Goal: Transaction & Acquisition: Book appointment/travel/reservation

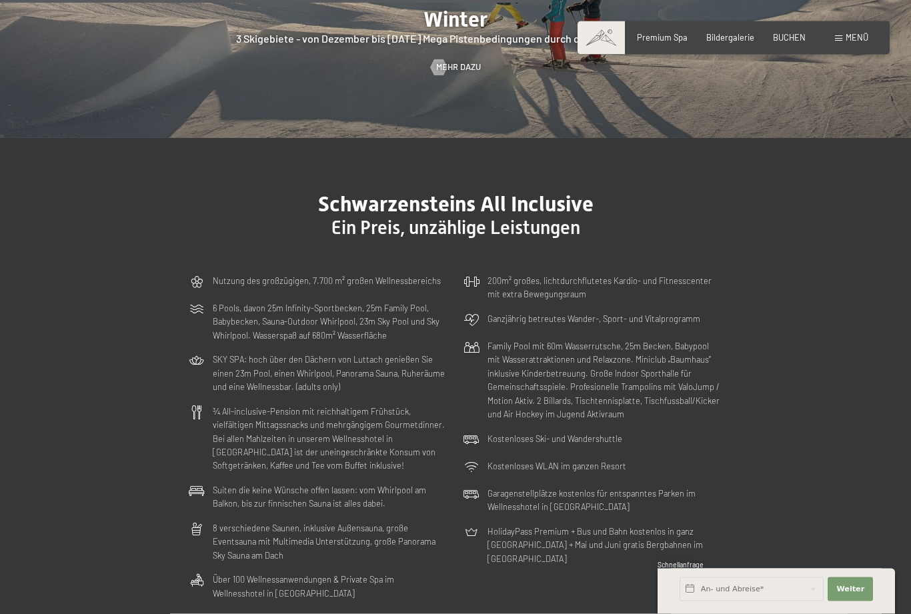
scroll to position [2997, 0]
click at [853, 41] on span "Menü" at bounding box center [856, 37] width 23 height 11
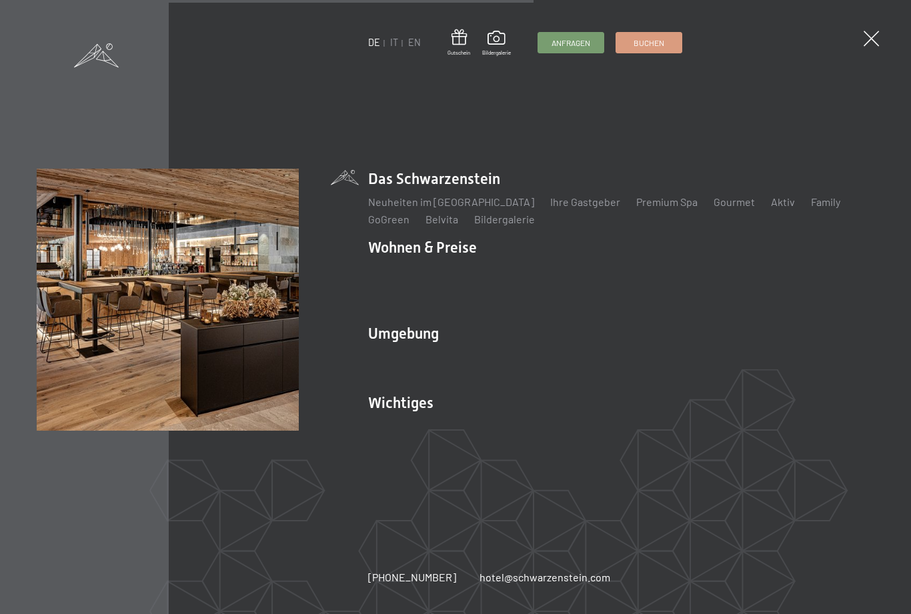
click at [864, 37] on span at bounding box center [870, 38] width 15 height 15
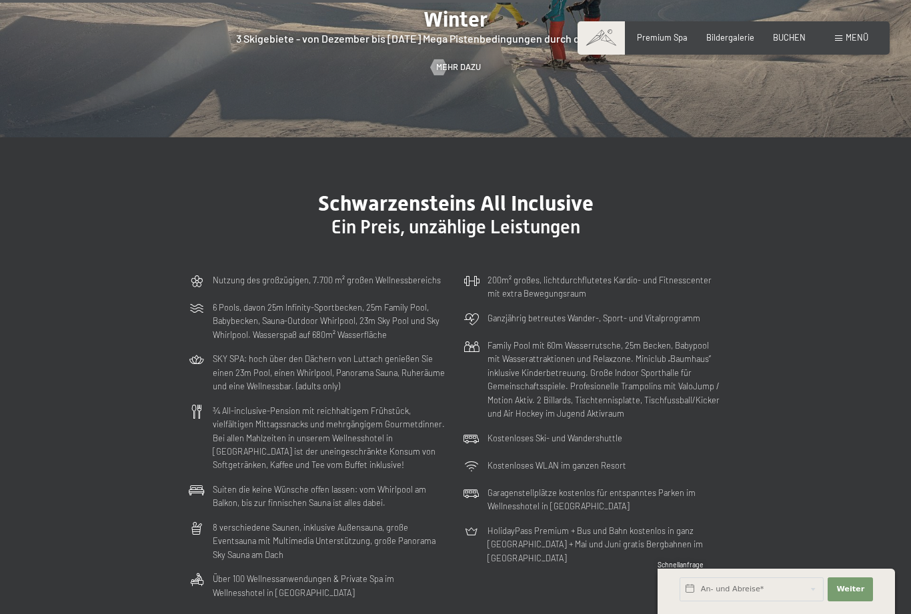
click at [790, 33] on span "BUCHEN" at bounding box center [789, 37] width 33 height 11
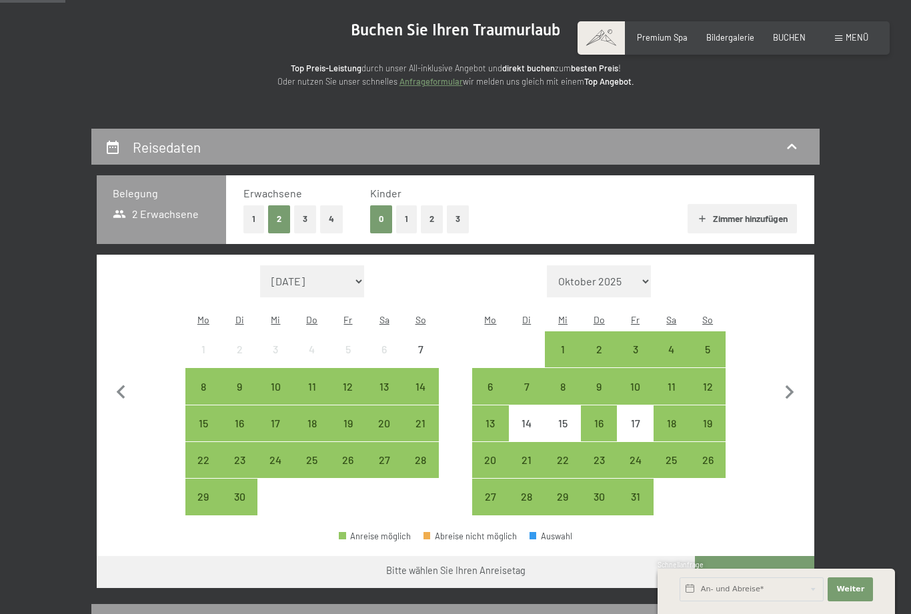
scroll to position [141, 0]
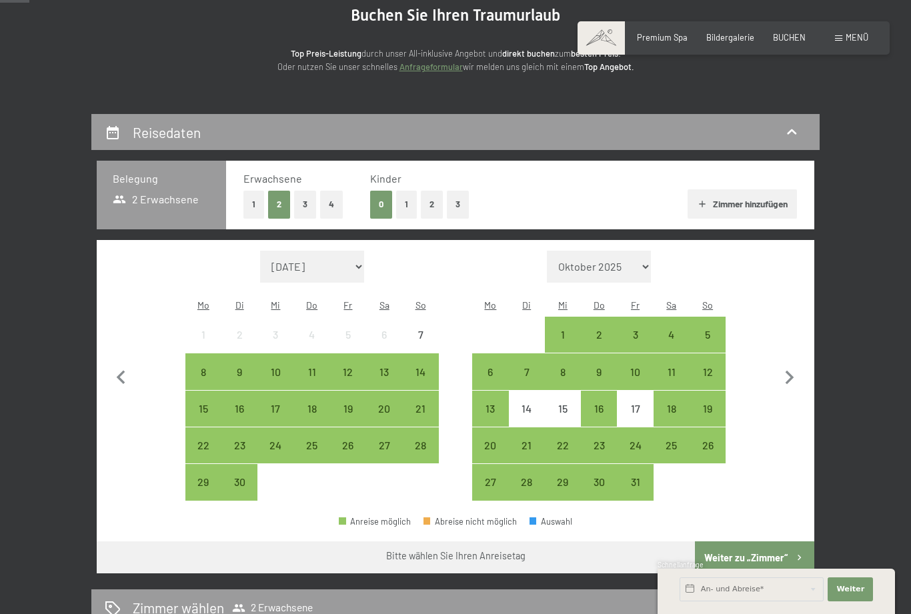
click at [785, 373] on icon "button" at bounding box center [789, 378] width 28 height 28
select select "2025-10-01"
select select "2025-11-01"
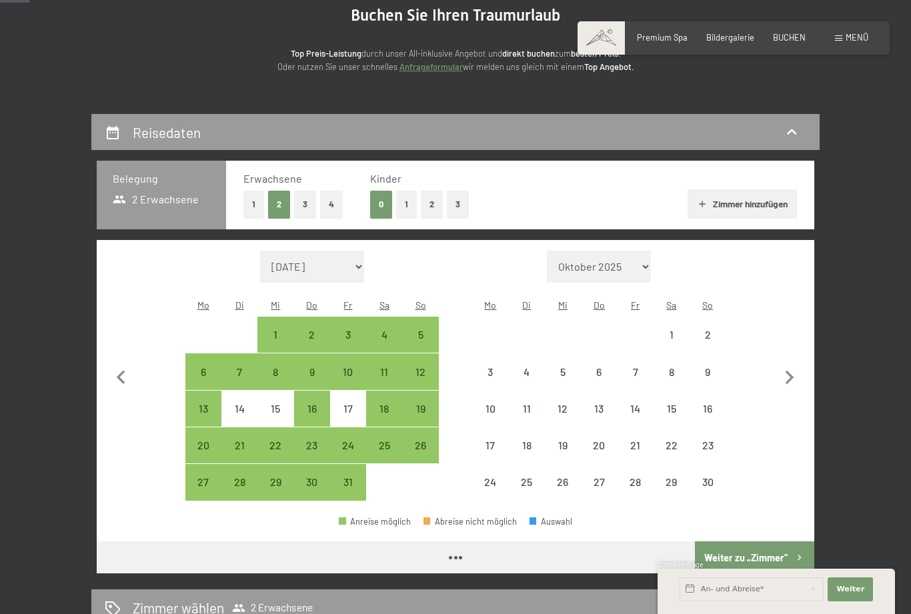
select select "2025-10-01"
select select "2025-11-01"
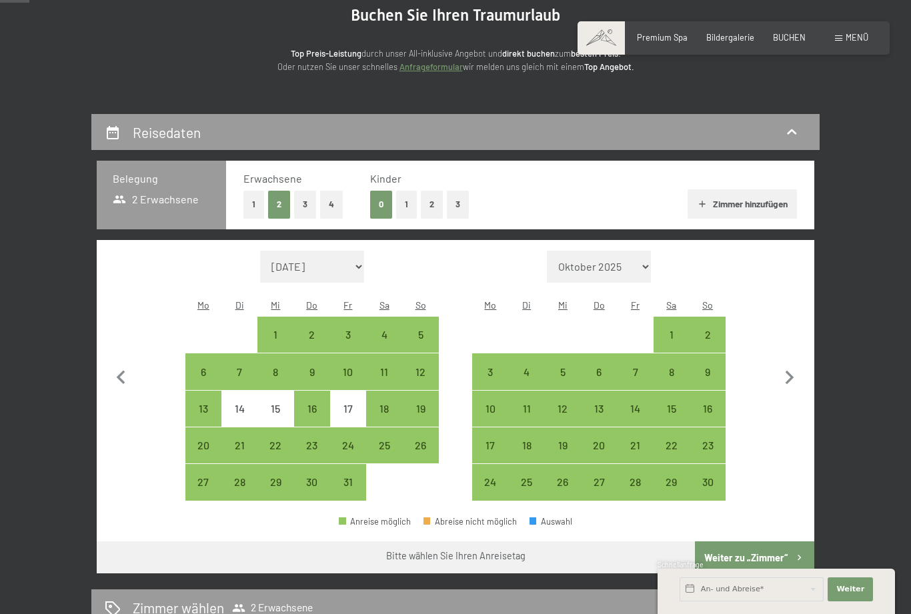
click at [783, 371] on icon "button" at bounding box center [789, 378] width 28 height 28
select select "2025-11-01"
select select "2025-12-01"
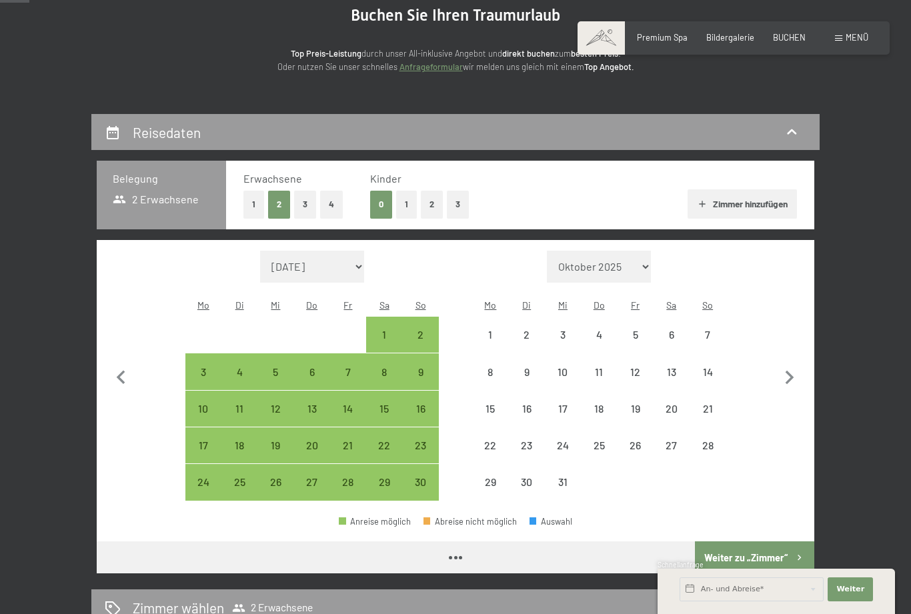
select select "2025-11-01"
select select "2025-12-01"
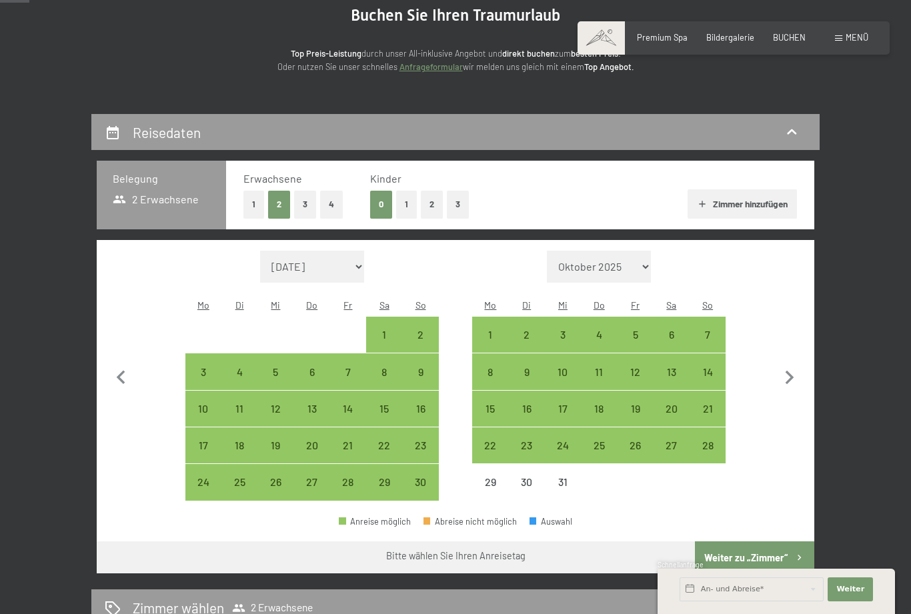
click at [783, 369] on icon "button" at bounding box center [789, 378] width 28 height 28
select select "2025-12-01"
select select "2026-01-01"
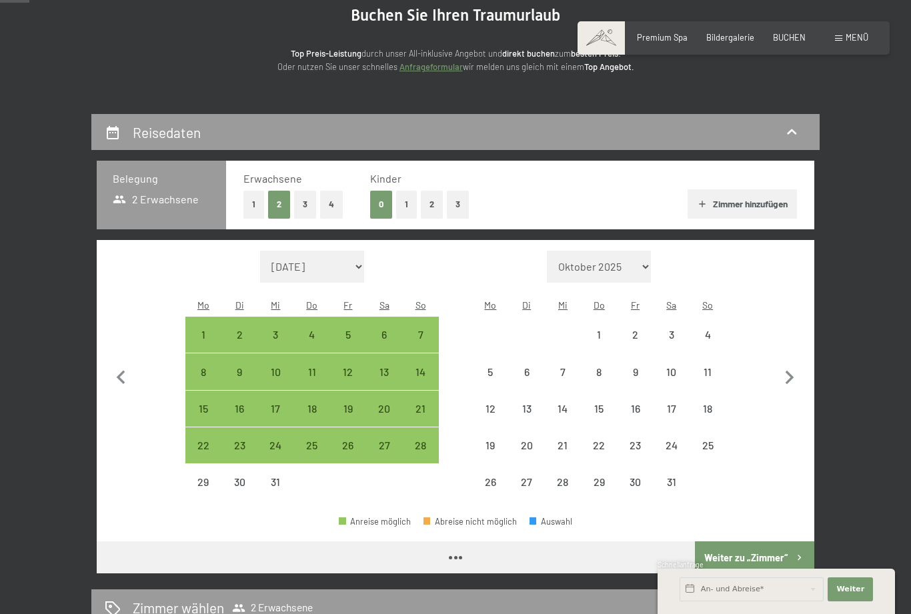
select select "2025-12-01"
select select "2026-01-01"
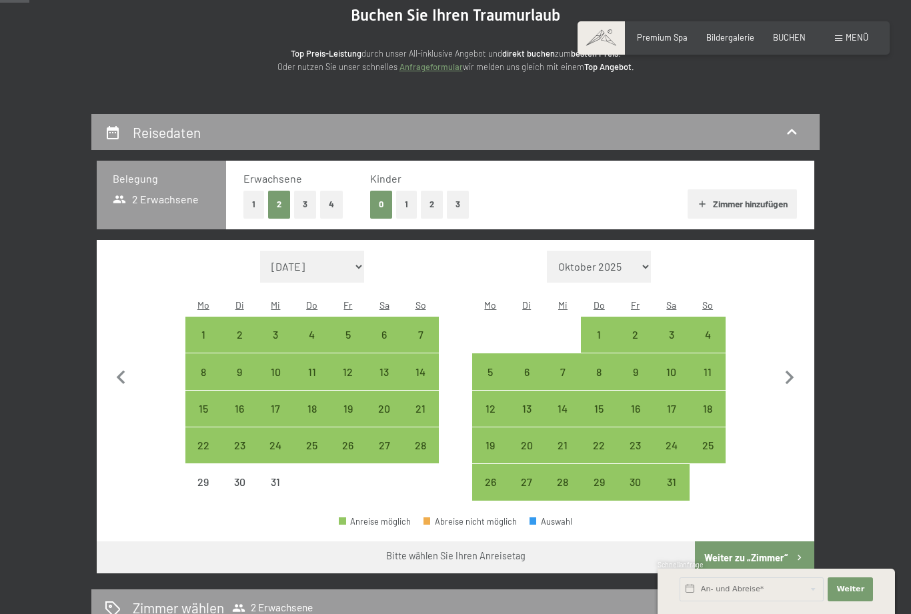
click at [632, 367] on div "9" at bounding box center [634, 383] width 33 height 33
select select "2025-12-01"
select select "2026-01-01"
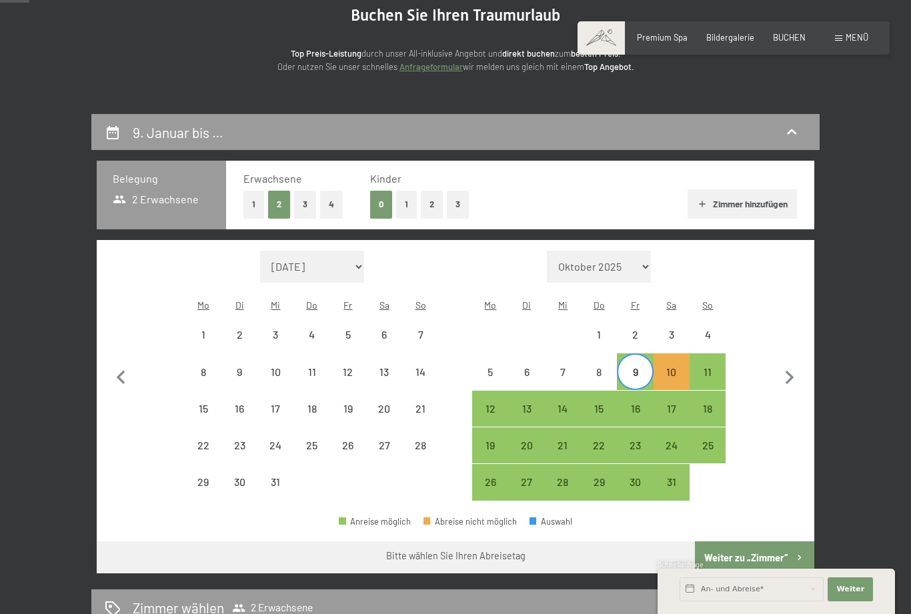
click at [705, 367] on div "11" at bounding box center [707, 383] width 33 height 33
select select "2025-12-01"
select select "2026-01-01"
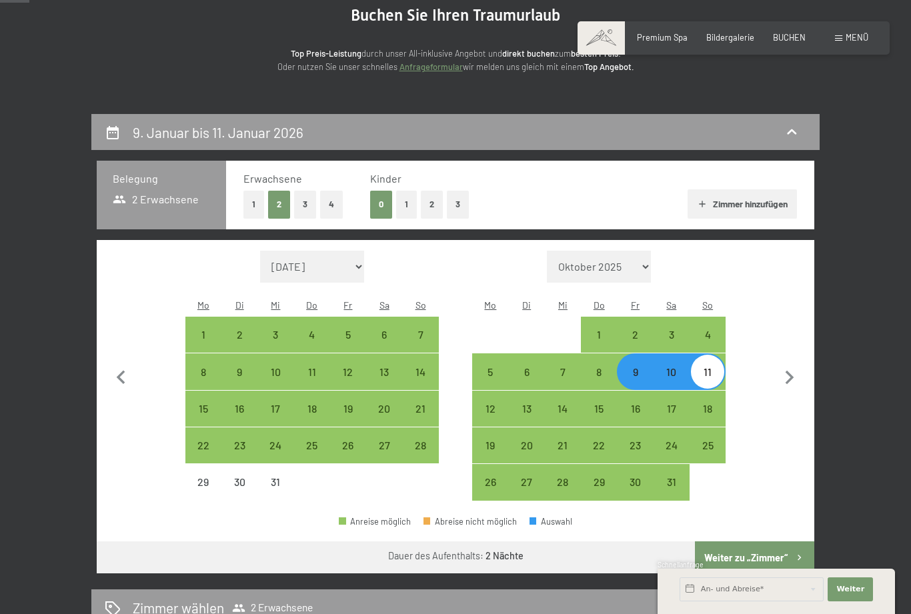
click at [767, 545] on button "Weiter zu „Zimmer“" at bounding box center [754, 557] width 119 height 32
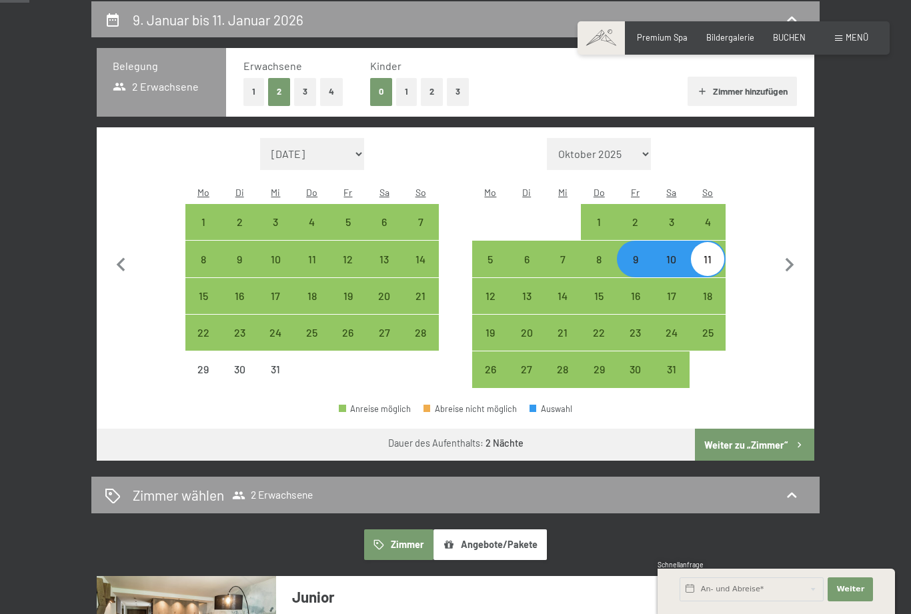
select select "2025-12-01"
select select "2026-01-01"
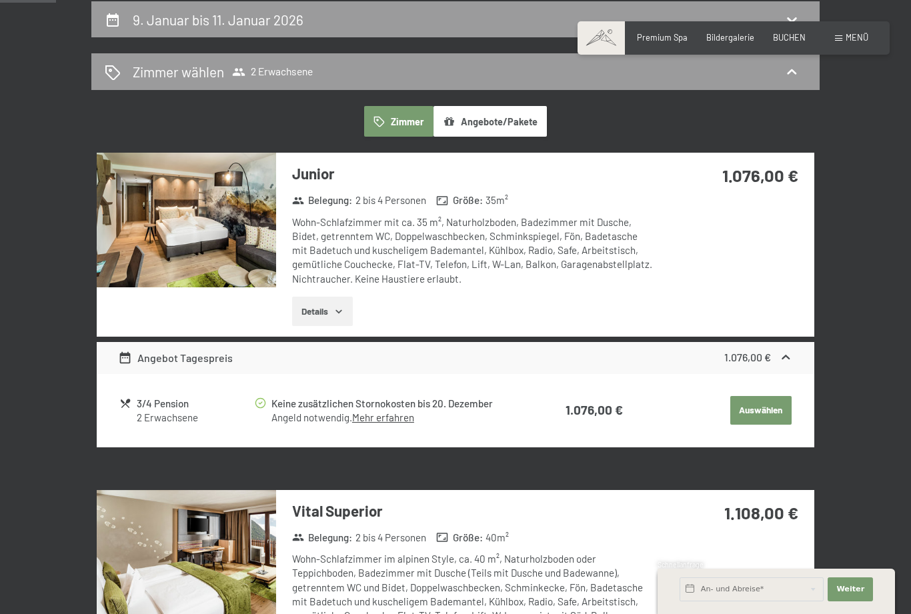
click at [298, 73] on span "2 Erwachsene" at bounding box center [272, 71] width 81 height 13
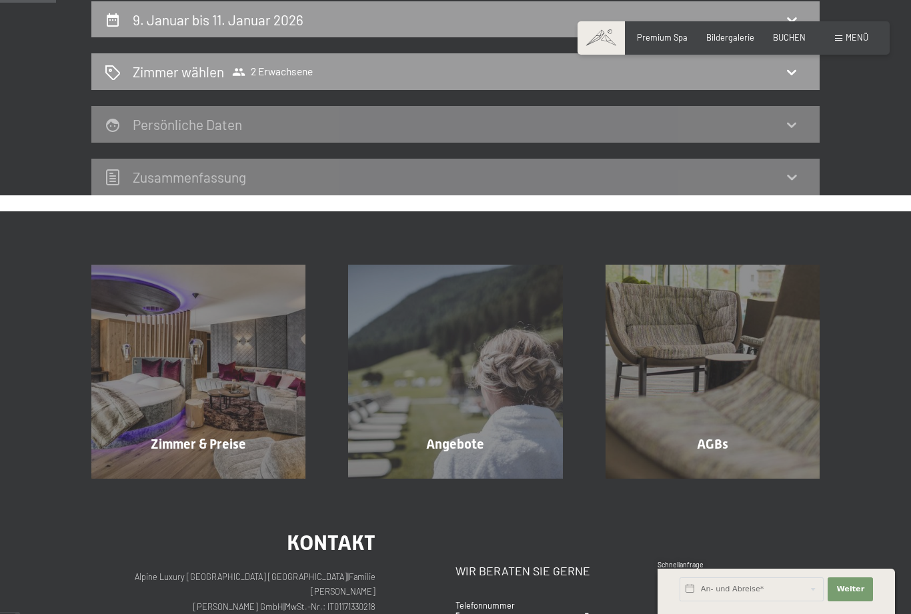
click at [787, 77] on icon at bounding box center [791, 72] width 16 height 16
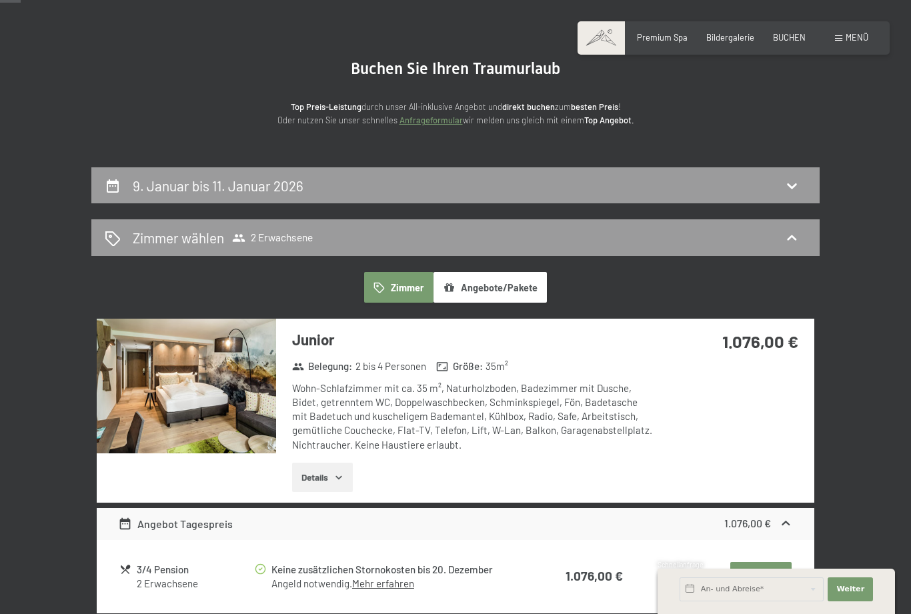
scroll to position [86, 0]
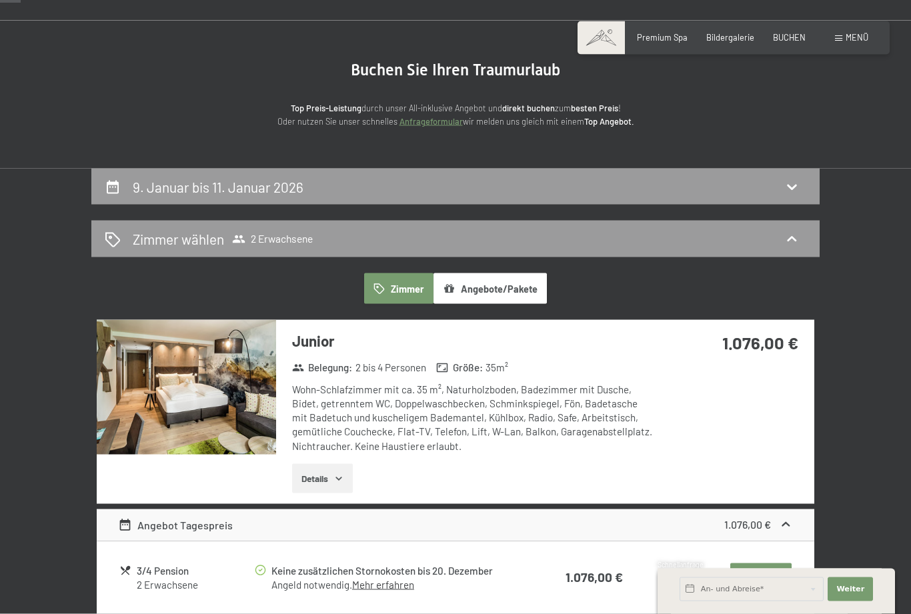
click at [328, 471] on button "Details" at bounding box center [322, 478] width 61 height 29
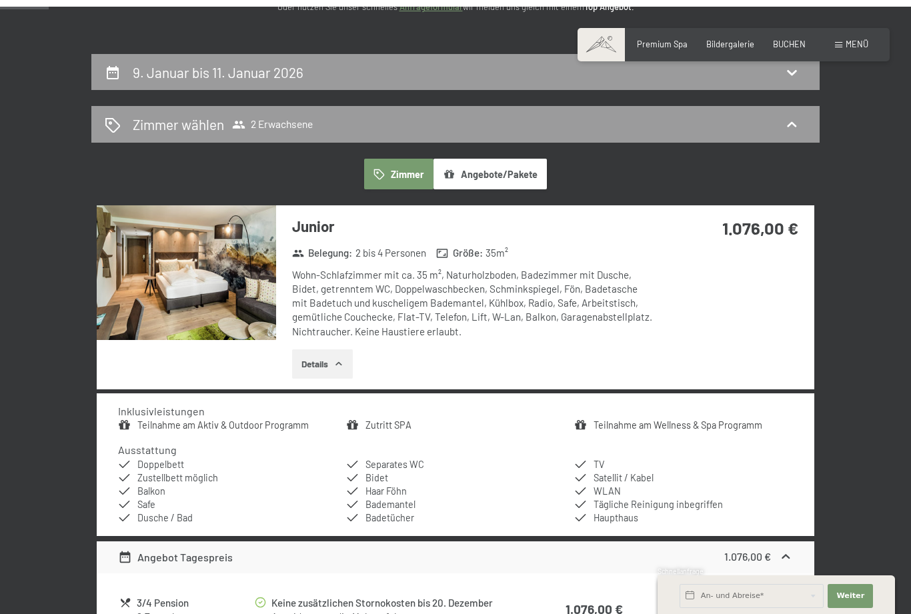
scroll to position [0, 0]
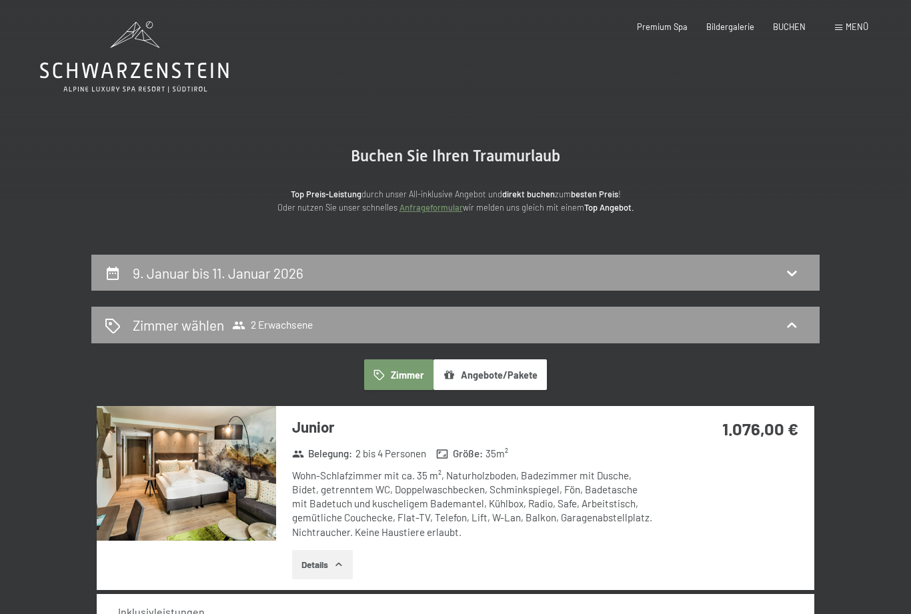
click at [211, 328] on h2 "Zimmer wählen" at bounding box center [178, 324] width 91 height 19
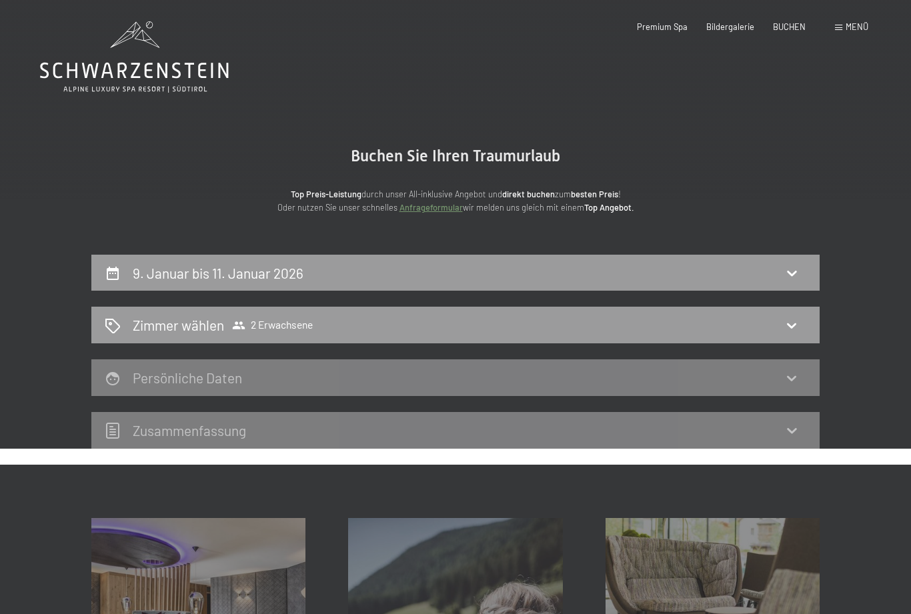
click at [787, 379] on icon at bounding box center [791, 378] width 16 height 16
click at [784, 373] on icon at bounding box center [791, 378] width 16 height 16
click at [793, 379] on icon at bounding box center [791, 378] width 16 height 16
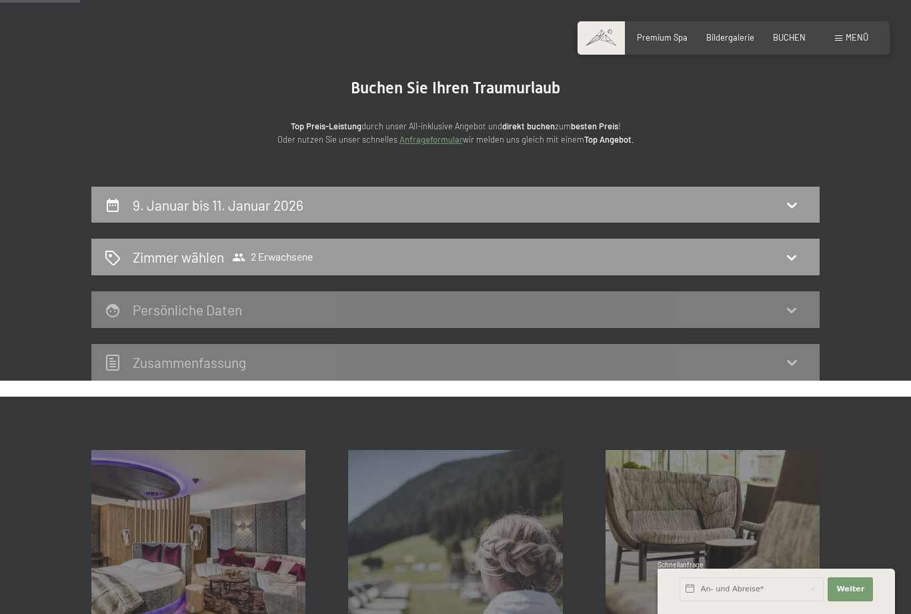
scroll to position [55, 0]
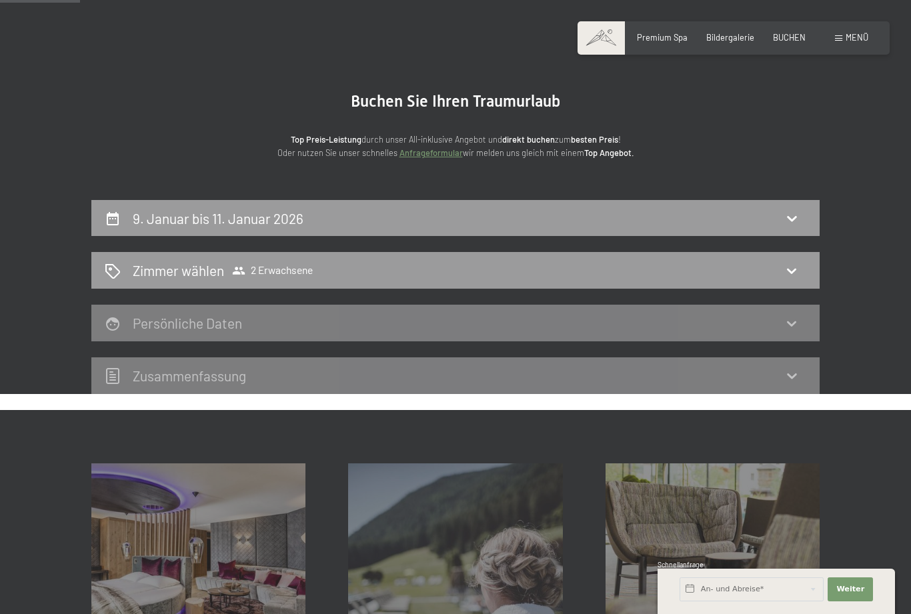
click at [790, 305] on div "Persönliche Daten" at bounding box center [455, 323] width 728 height 37
click at [793, 321] on icon at bounding box center [791, 323] width 16 height 16
click at [793, 320] on icon at bounding box center [791, 323] width 16 height 16
click at [791, 219] on icon at bounding box center [791, 218] width 9 height 5
select select "2025-12-01"
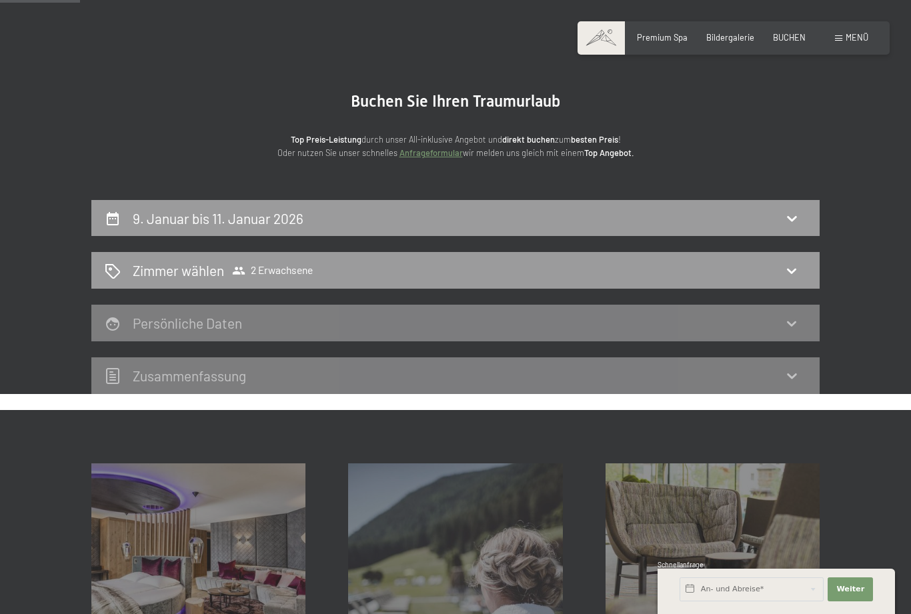
select select "2026-01-01"
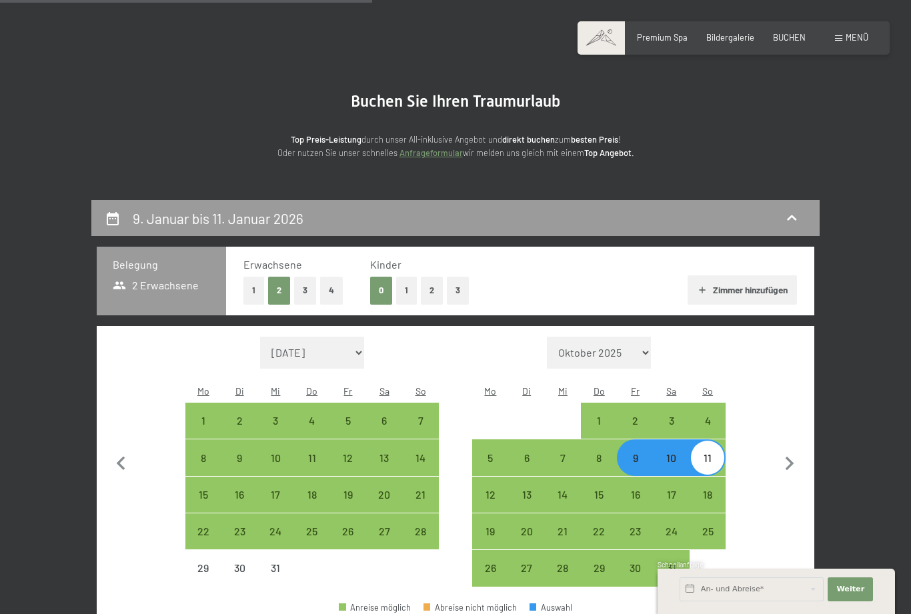
scroll to position [253, 0]
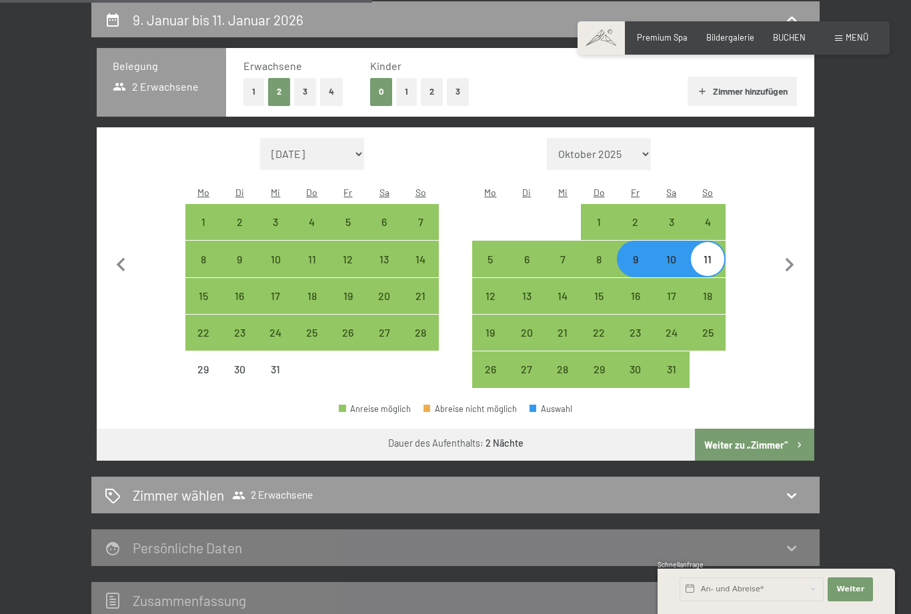
click at [427, 93] on button "2" at bounding box center [432, 91] width 22 height 27
select select "2025-12-01"
select select "2026-01-01"
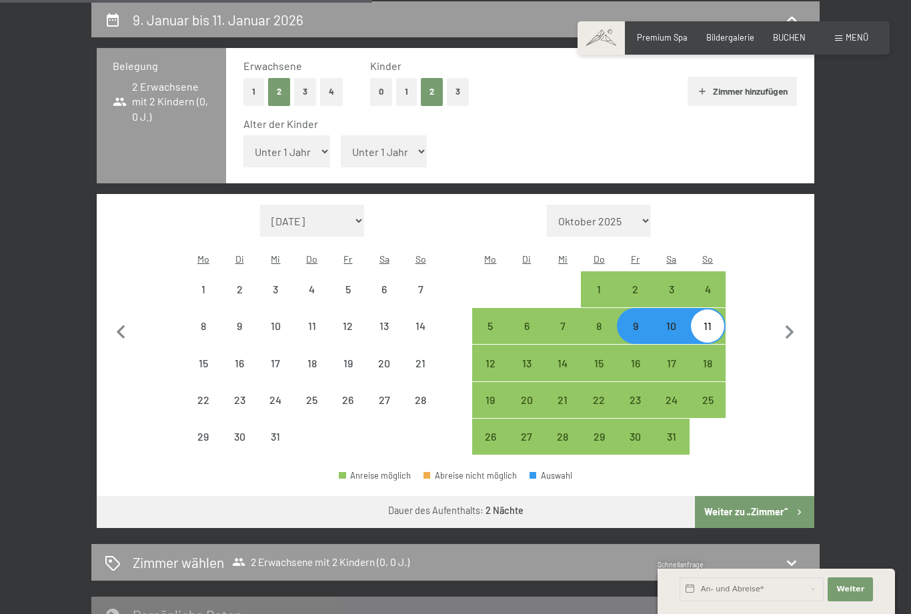
select select "2025-12-01"
select select "2026-01-01"
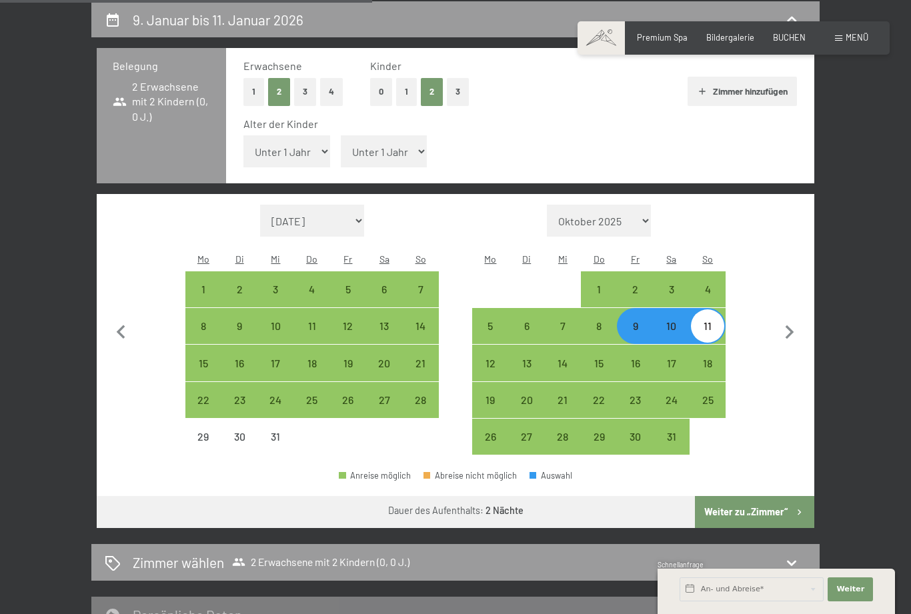
click at [199, 358] on div "15" at bounding box center [203, 374] width 33 height 33
select select "2025-12-01"
select select "2026-01-01"
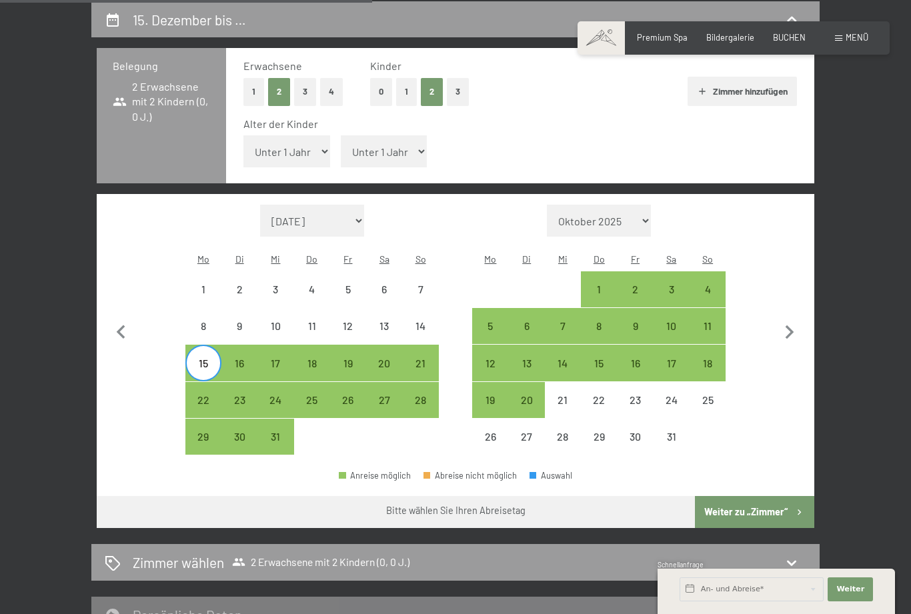
click at [294, 141] on select "Unter 1 Jahr 1 Jahr 2 Jahre 3 Jahre 4 Jahre 5 Jahre 6 Jahre 7 Jahre 8 Jahre 9 J…" at bounding box center [286, 151] width 87 height 32
select select "15"
select select "2025-12-01"
select select "2026-01-01"
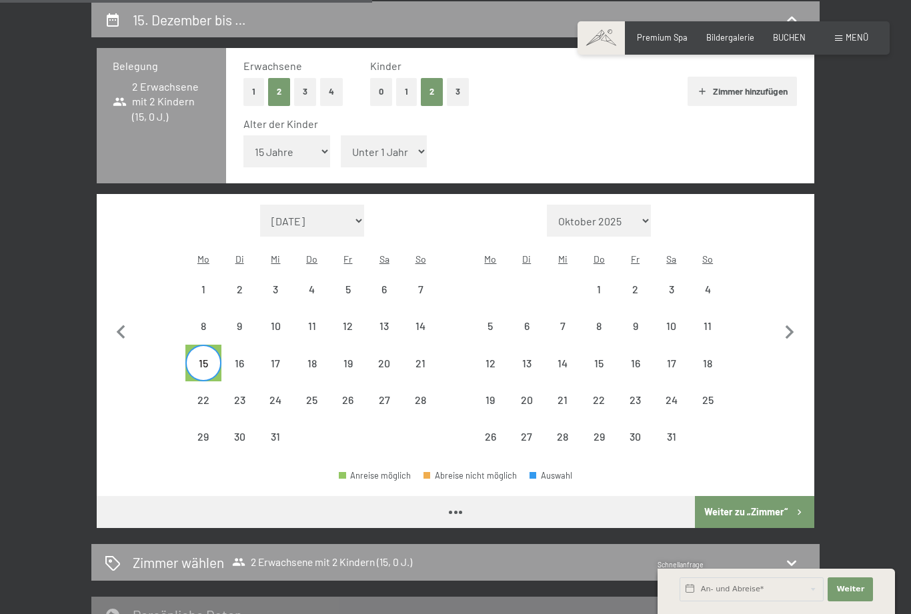
click at [388, 142] on select "Unter 1 Jahr 1 Jahr 2 Jahre 3 Jahre 4 Jahre 5 Jahre 6 Jahre 7 Jahre 8 Jahre 9 J…" at bounding box center [384, 151] width 87 height 32
select select "2025-12-01"
select select "2026-01-01"
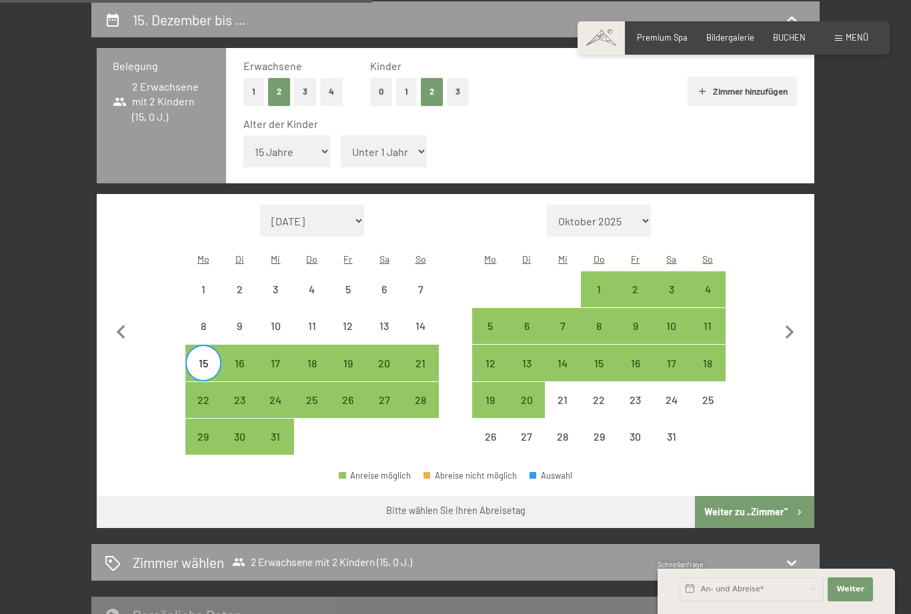
select select "17"
select select "2025-12-01"
select select "2026-01-01"
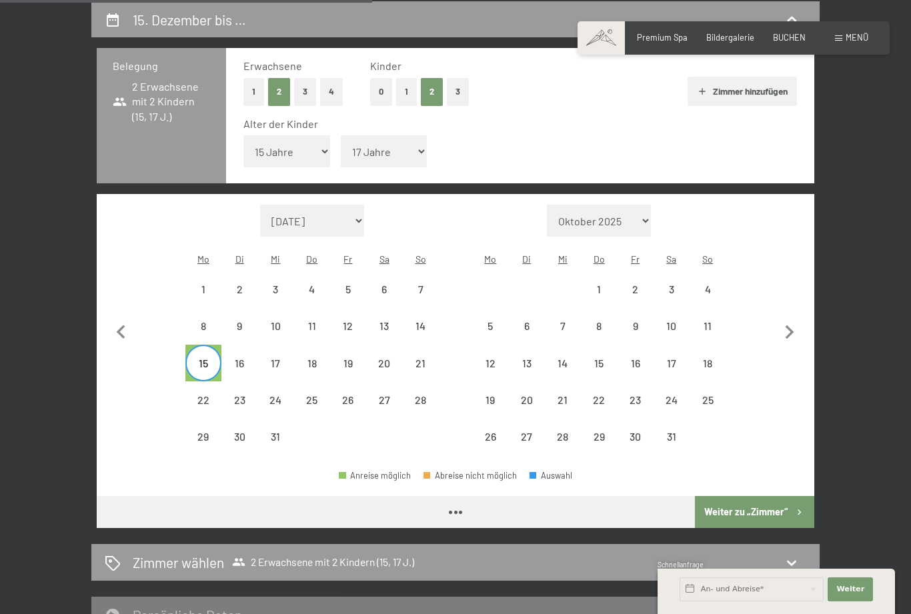
select select "2025-12-01"
select select "2026-01-01"
select select "2025-12-01"
select select "2026-01-01"
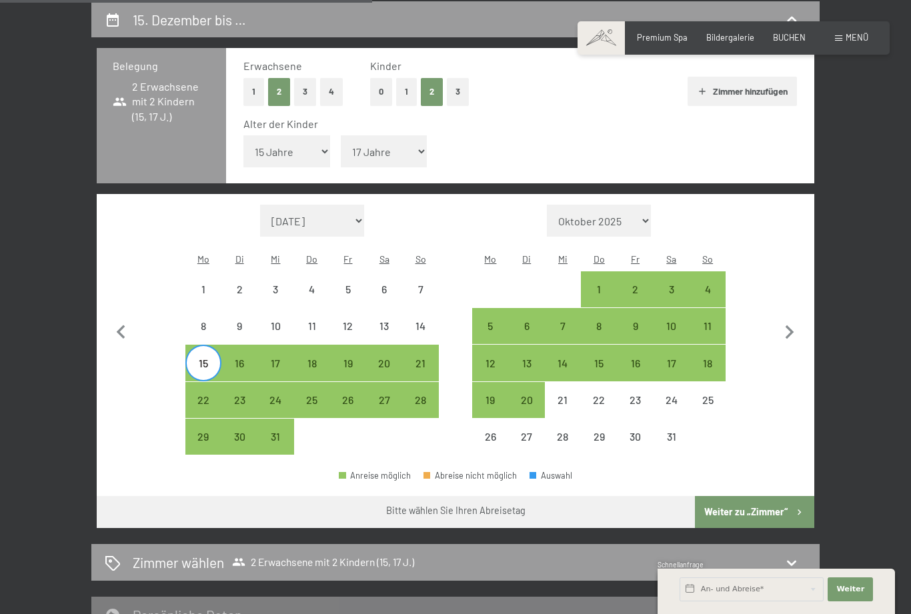
click at [644, 309] on div "9" at bounding box center [634, 325] width 33 height 33
select select "2025-12-01"
select select "2026-01-01"
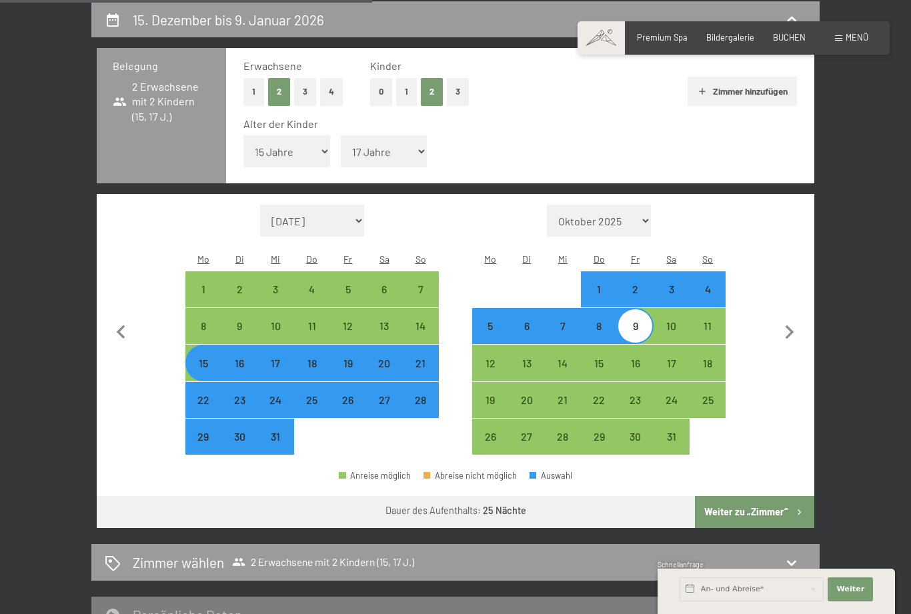
click at [707, 321] on div "11" at bounding box center [707, 337] width 33 height 33
select select "2025-12-01"
select select "2026-01-01"
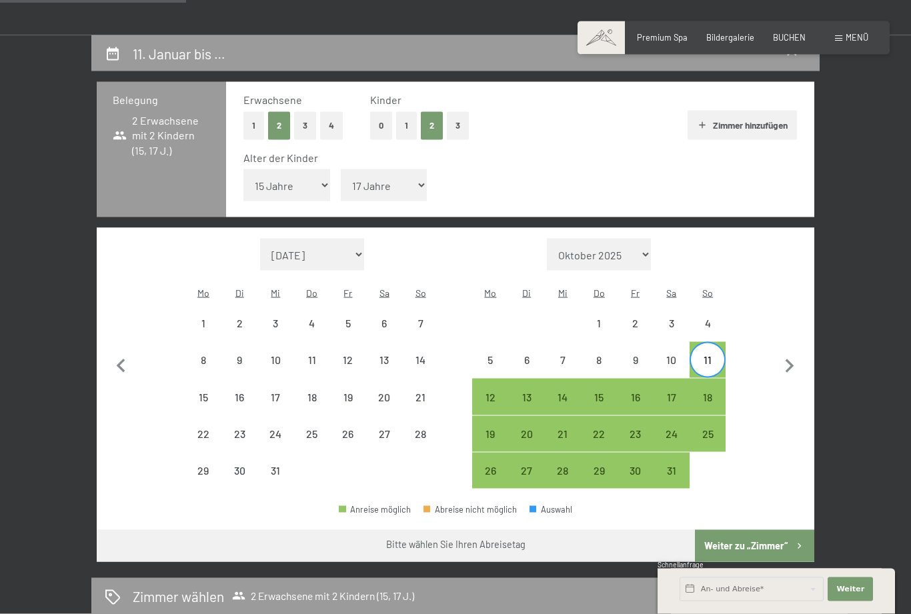
scroll to position [230, 0]
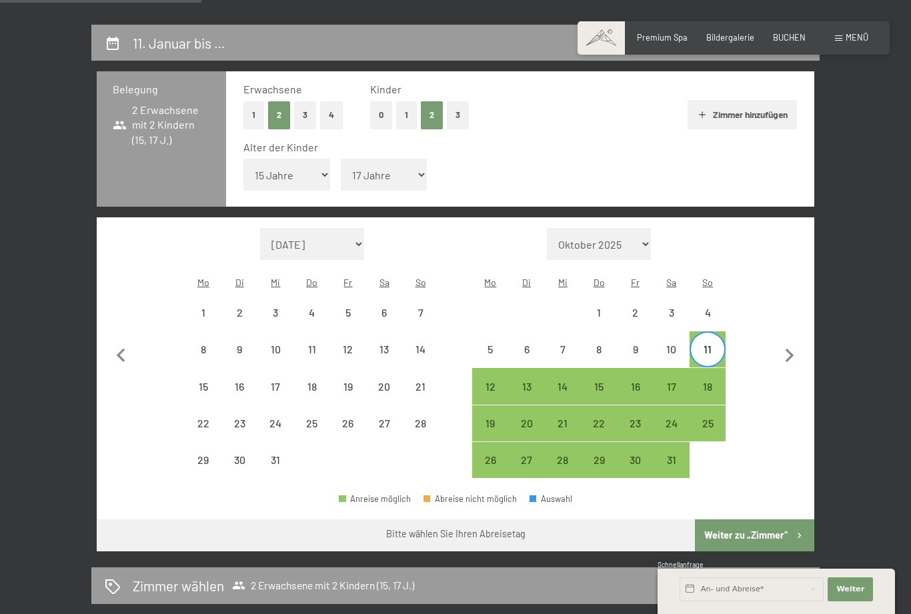
click at [633, 344] on div "9" at bounding box center [634, 360] width 33 height 33
select select "2025-12-01"
select select "2026-01-01"
click at [708, 344] on div "11" at bounding box center [707, 360] width 33 height 33
select select "2025-12-01"
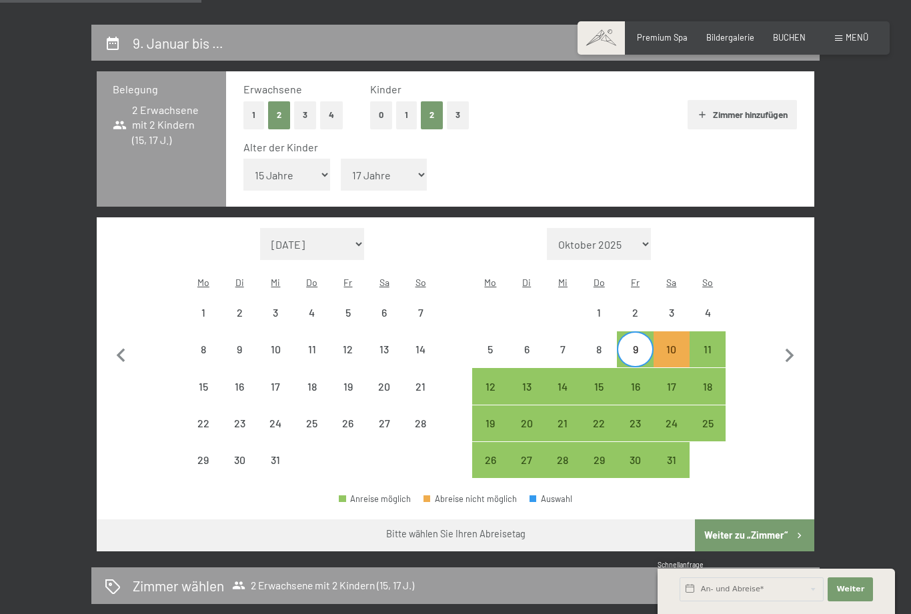
select select "2026-01-01"
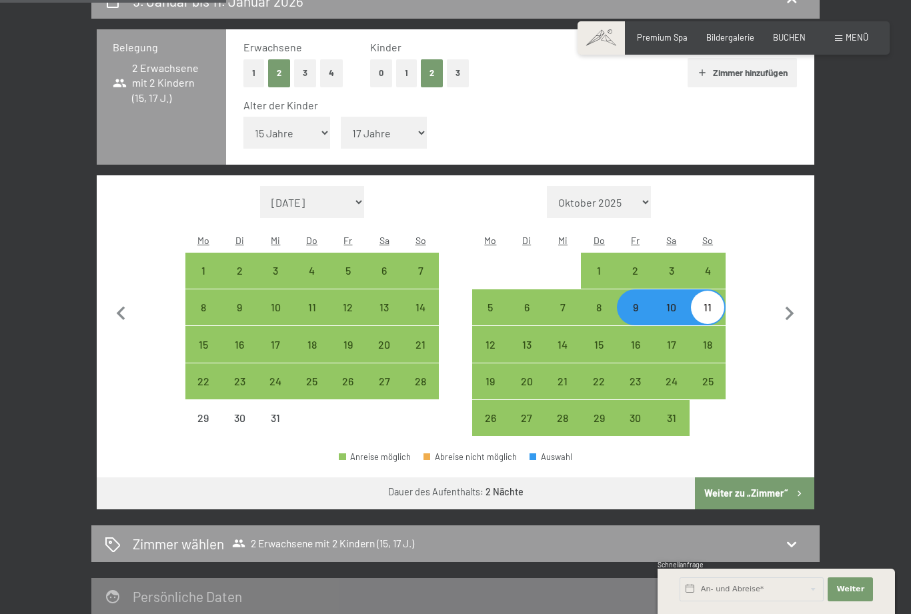
scroll to position [281, 0]
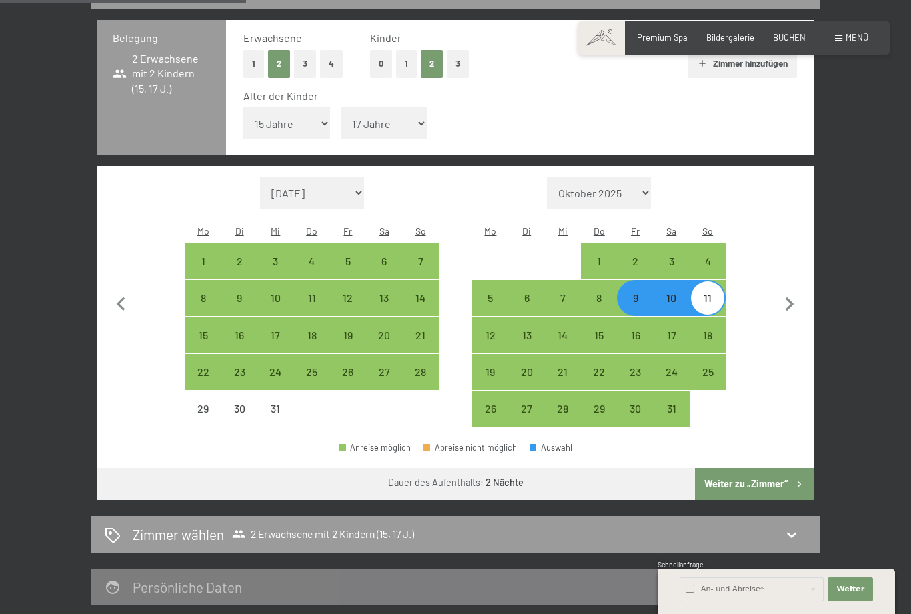
click at [765, 468] on button "Weiter zu „Zimmer“" at bounding box center [754, 484] width 119 height 32
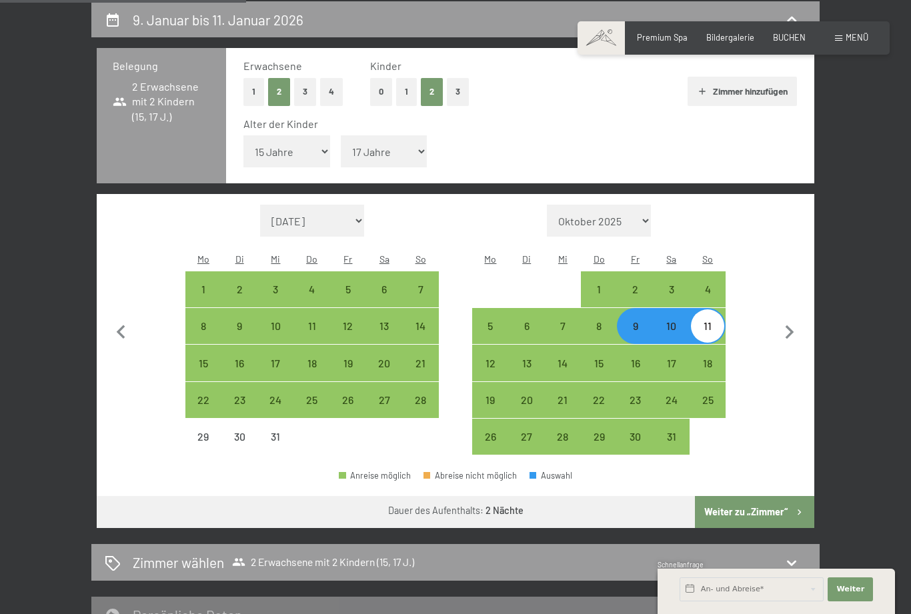
select select "2025-12-01"
select select "2026-01-01"
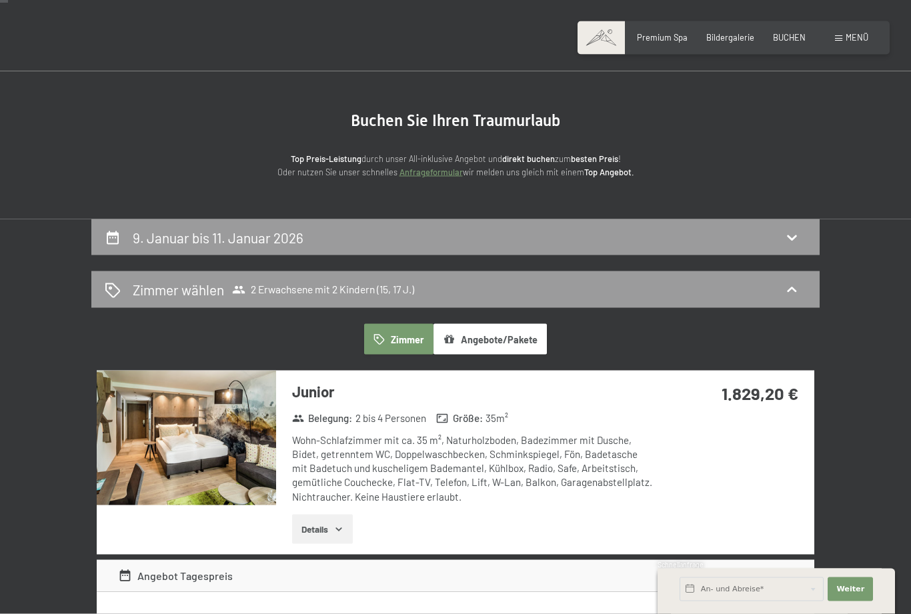
scroll to position [37, 0]
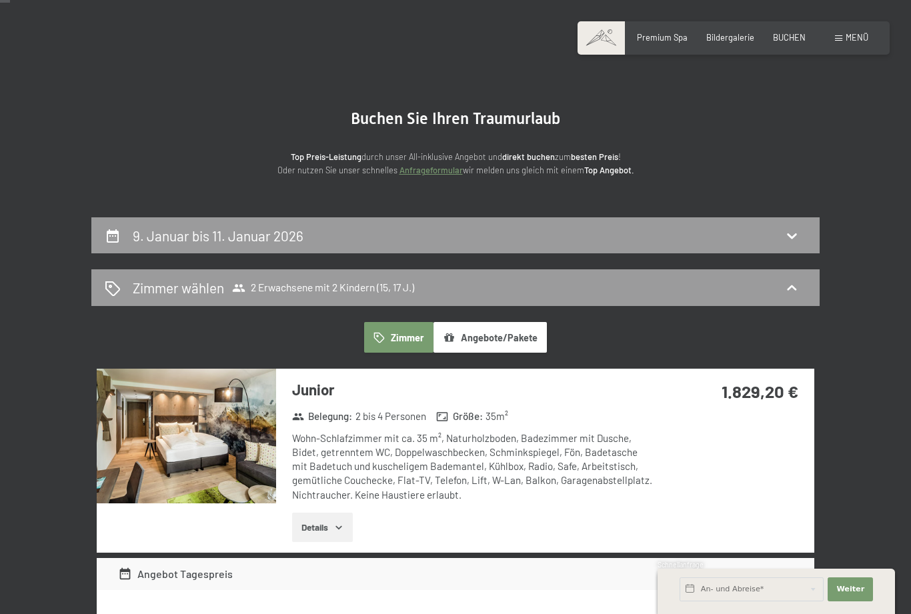
click at [509, 338] on button "Angebote/Pakete" at bounding box center [489, 337] width 113 height 31
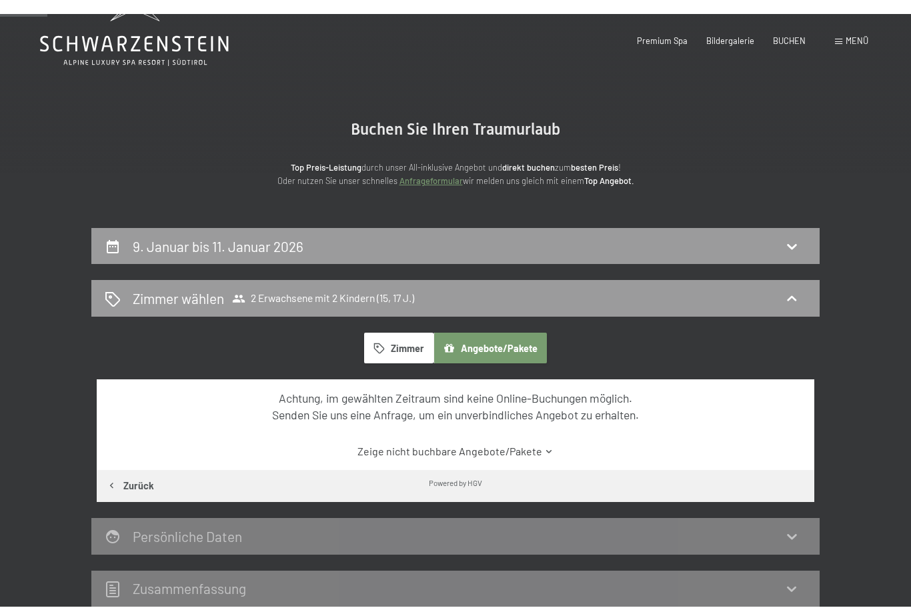
scroll to position [0, 0]
